Goal: Task Accomplishment & Management: Manage account settings

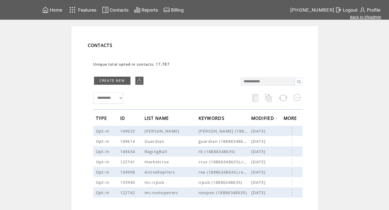
click at [363, 20] on link "Back to lifeadmin" at bounding box center [365, 17] width 31 height 5
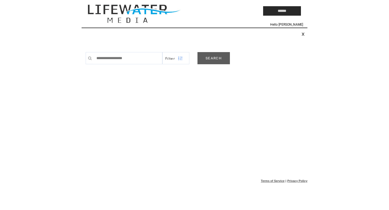
click at [223, 58] on link "SEARCH" at bounding box center [213, 58] width 32 height 12
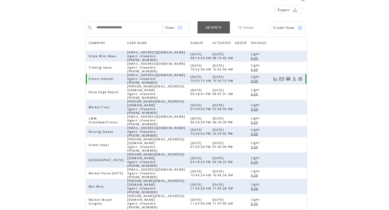
scroll to position [38, 0]
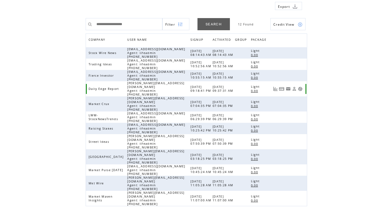
click at [300, 88] on link at bounding box center [300, 89] width 5 height 5
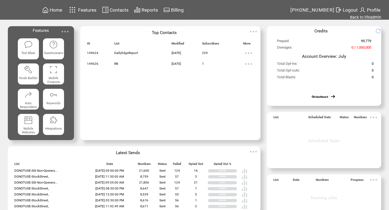
click at [367, 8] on span "Profile" at bounding box center [374, 9] width 14 height 5
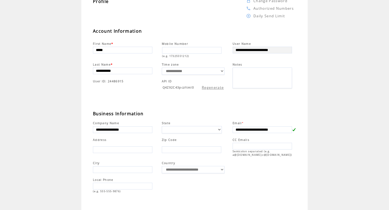
scroll to position [45, 0]
